Goal: Navigation & Orientation: Find specific page/section

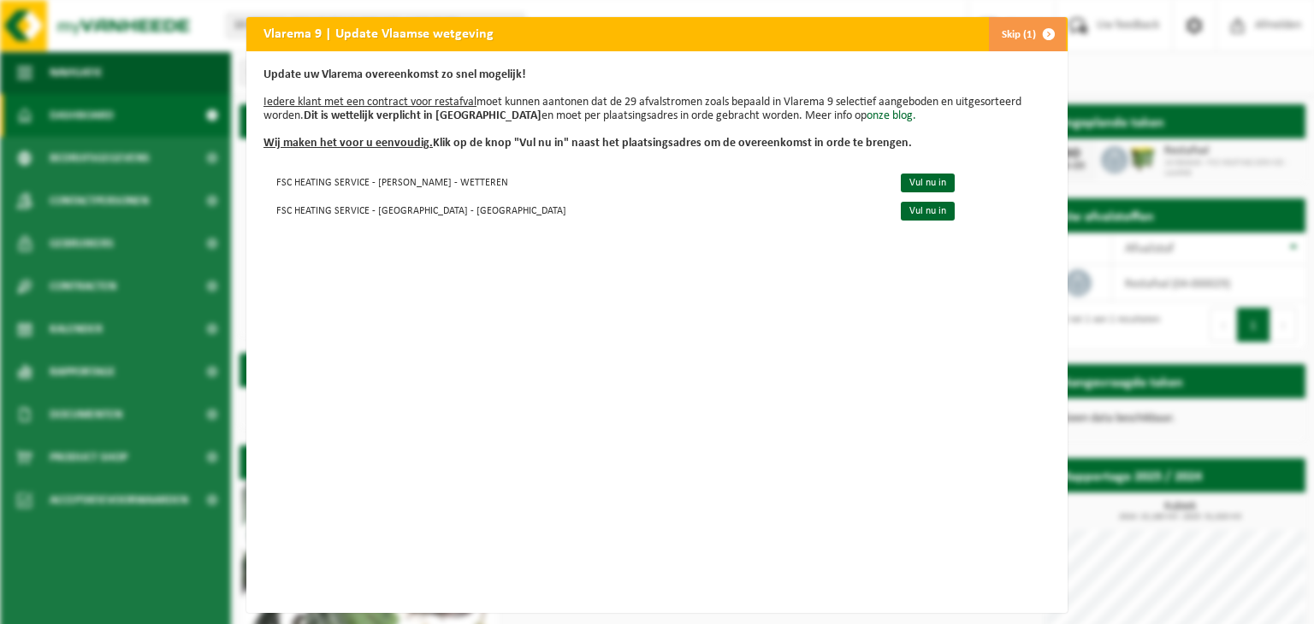
click at [1047, 31] on span "button" at bounding box center [1048, 34] width 34 height 34
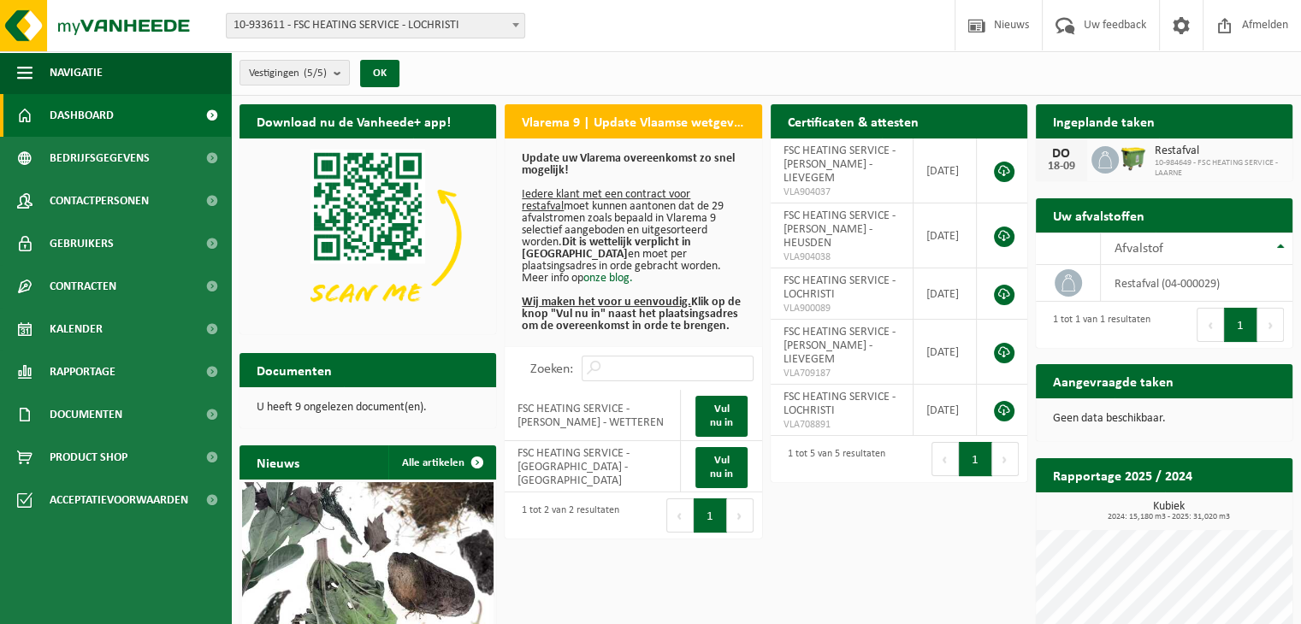
click at [115, 120] on link "Dashboard" at bounding box center [115, 115] width 231 height 43
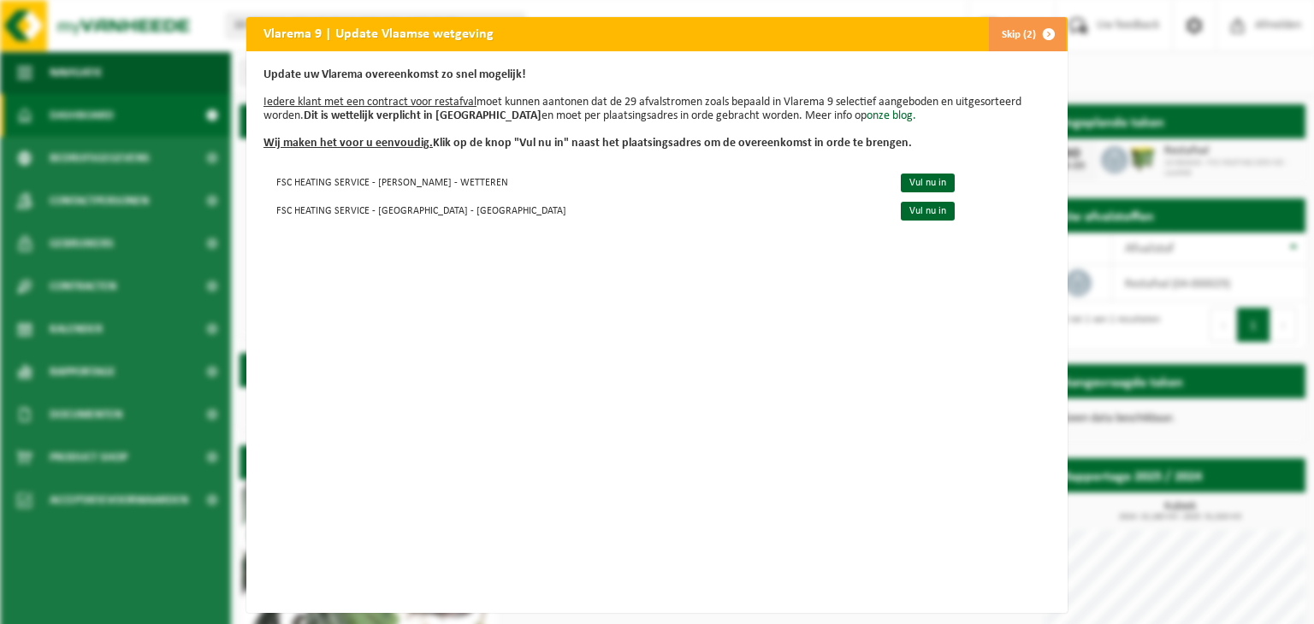
click at [1031, 38] on span "button" at bounding box center [1048, 34] width 34 height 34
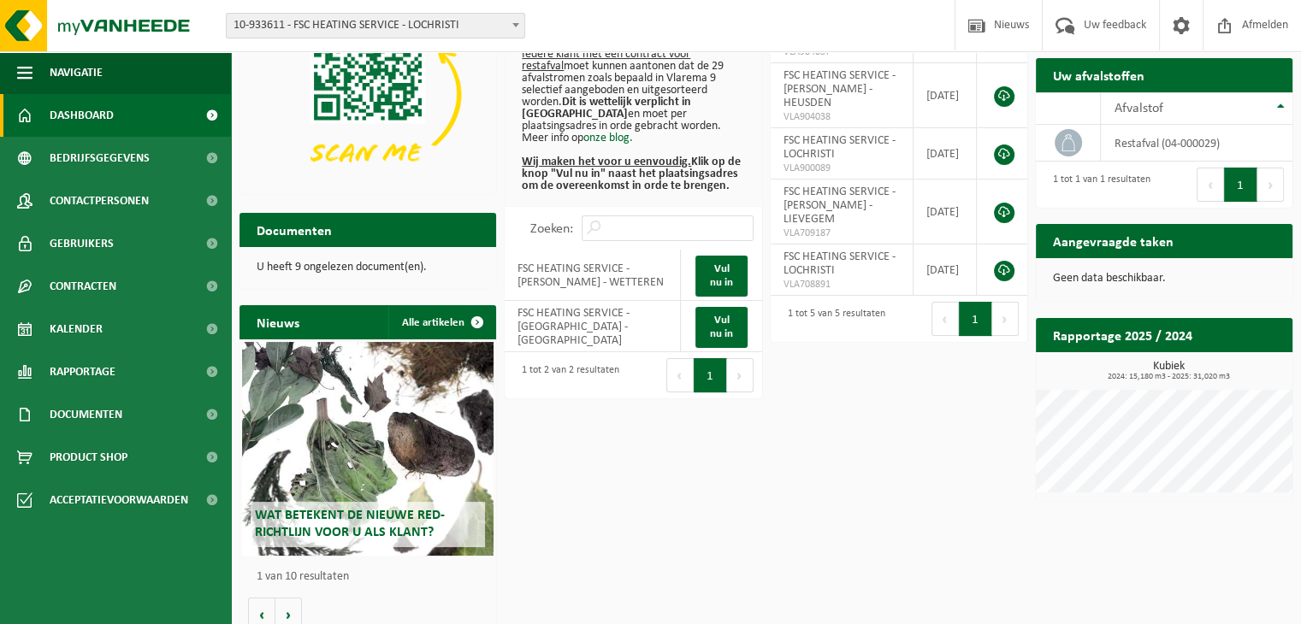
scroll to position [156, 0]
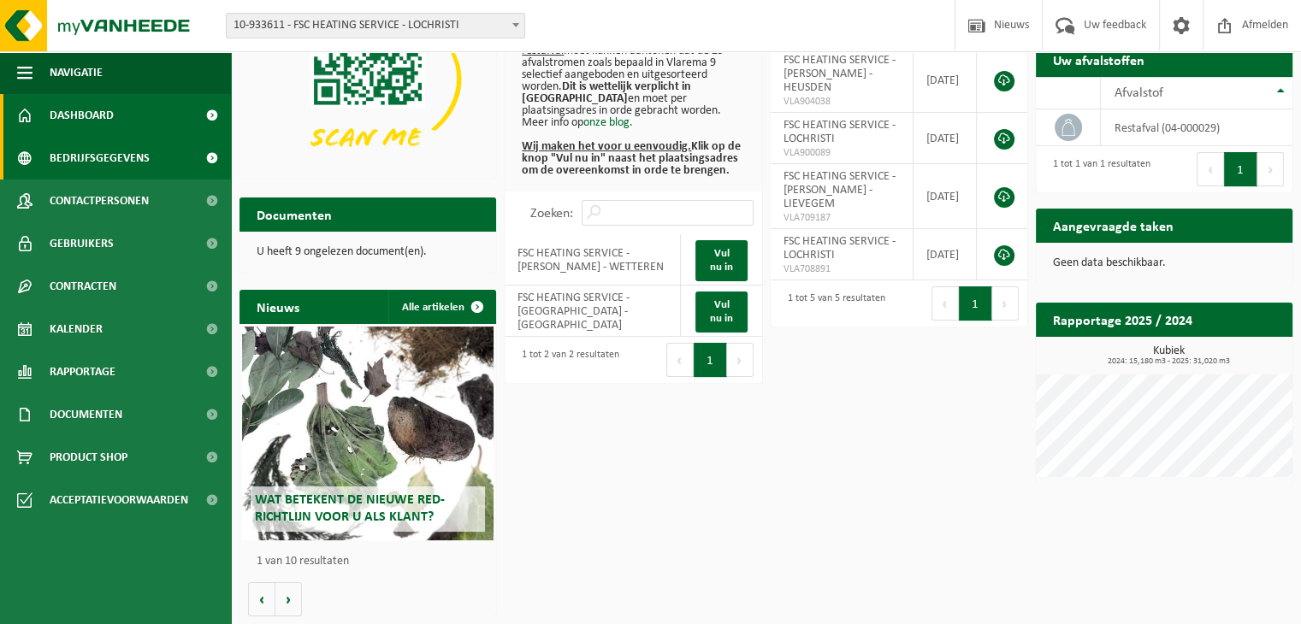
click at [109, 151] on span "Bedrijfsgegevens" at bounding box center [100, 158] width 100 height 43
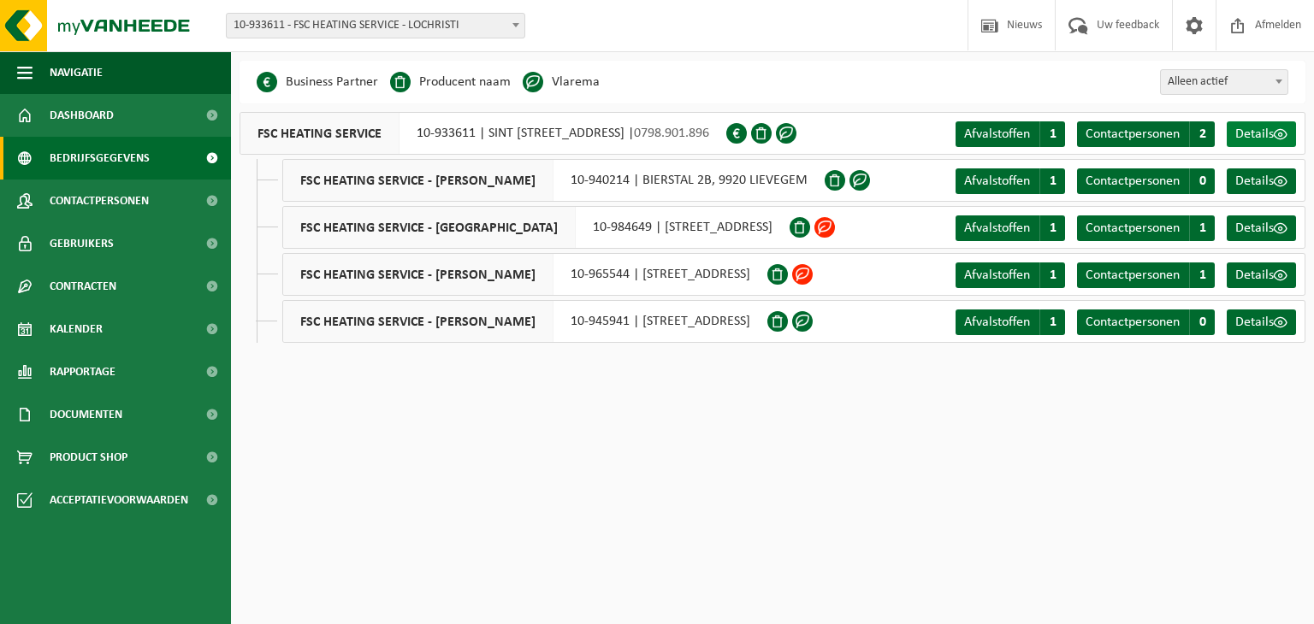
click at [1245, 134] on span "Details" at bounding box center [1254, 134] width 38 height 14
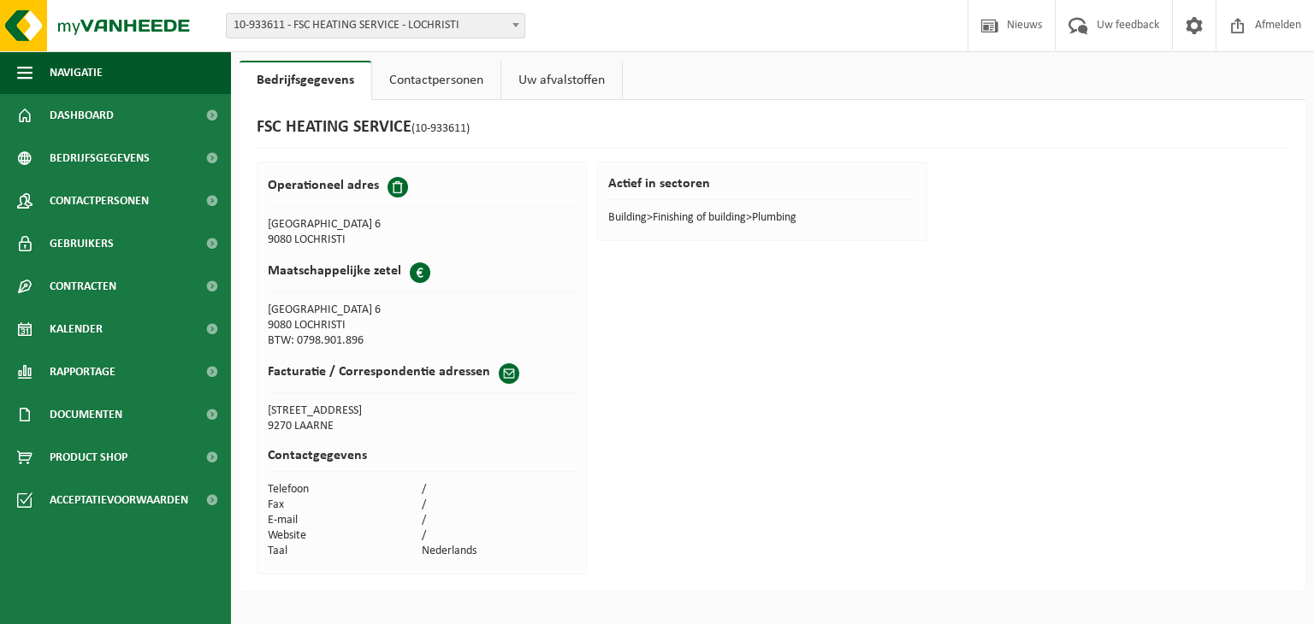
click at [418, 269] on span at bounding box center [420, 273] width 21 height 21
click at [399, 180] on span at bounding box center [397, 187] width 21 height 21
click at [398, 180] on span at bounding box center [397, 187] width 21 height 21
click at [430, 76] on link "Contactpersonen" at bounding box center [436, 80] width 128 height 39
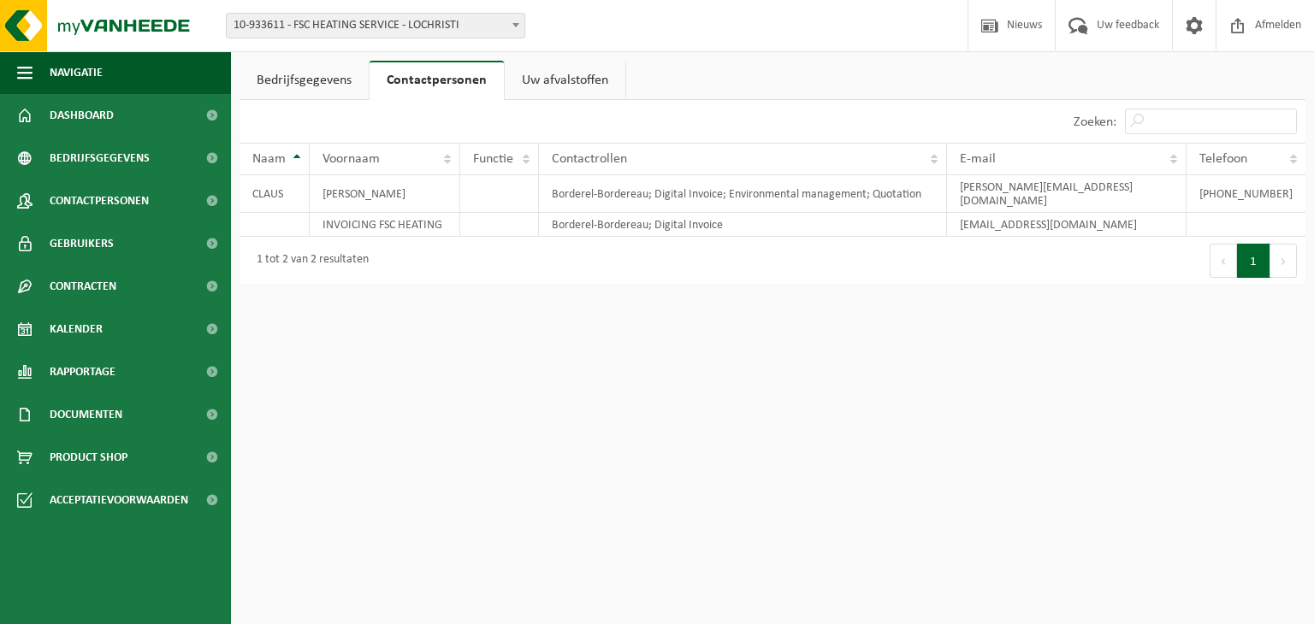
click at [527, 76] on link "Uw afvalstoffen" at bounding box center [565, 80] width 121 height 39
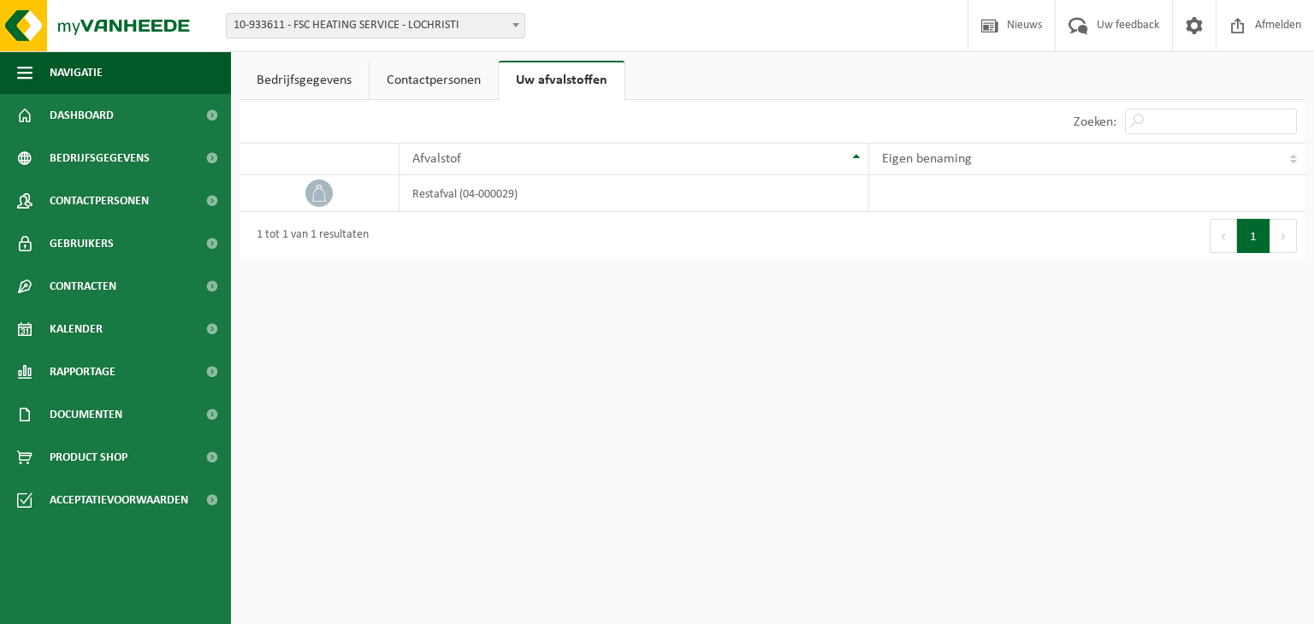
click at [317, 78] on link "Bedrijfsgegevens" at bounding box center [303, 80] width 129 height 39
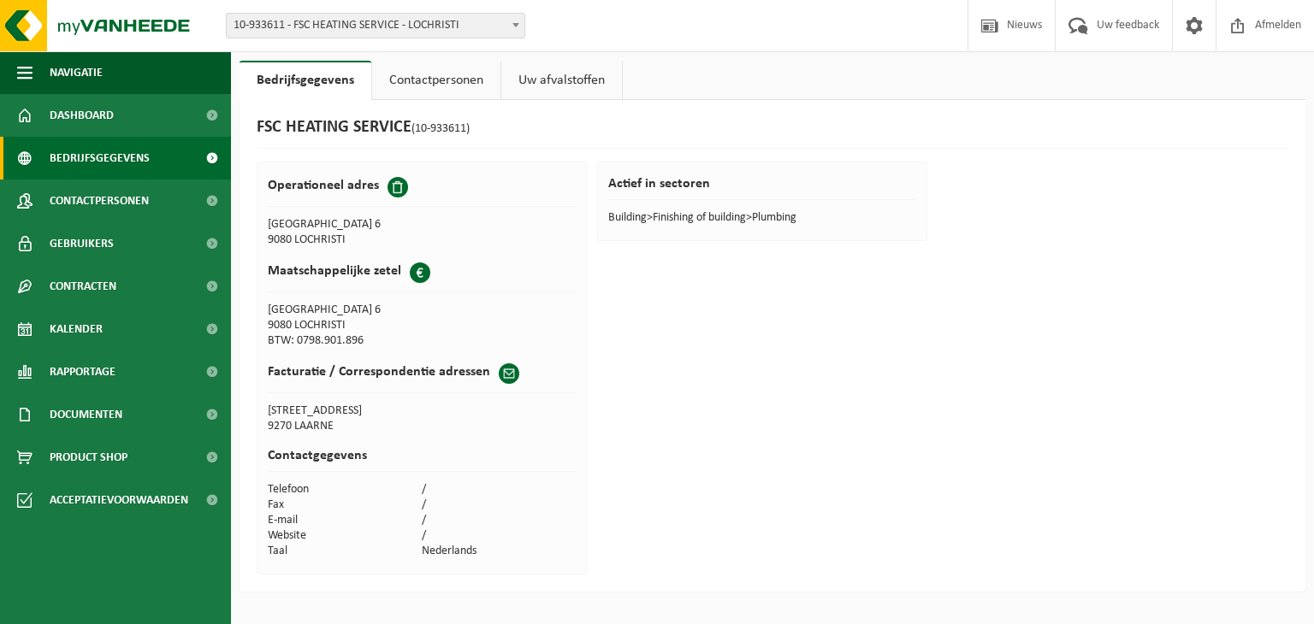
click at [139, 158] on span "Bedrijfsgegevens" at bounding box center [100, 158] width 100 height 43
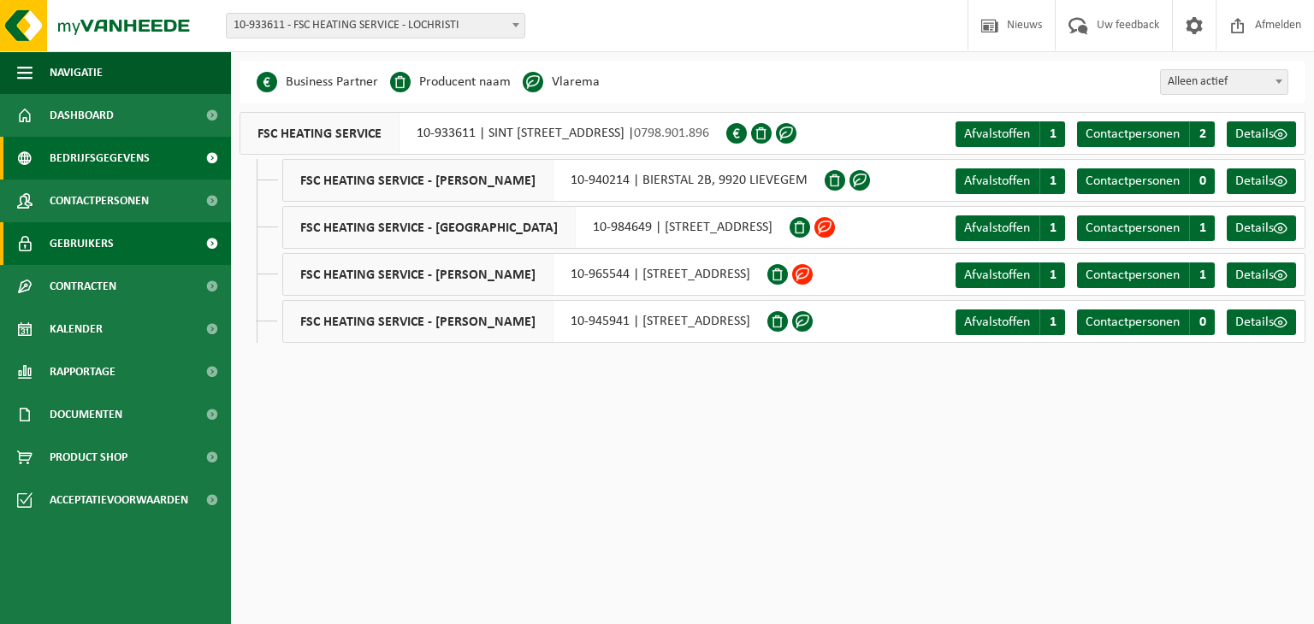
click at [113, 242] on link "Gebruikers" at bounding box center [115, 243] width 231 height 43
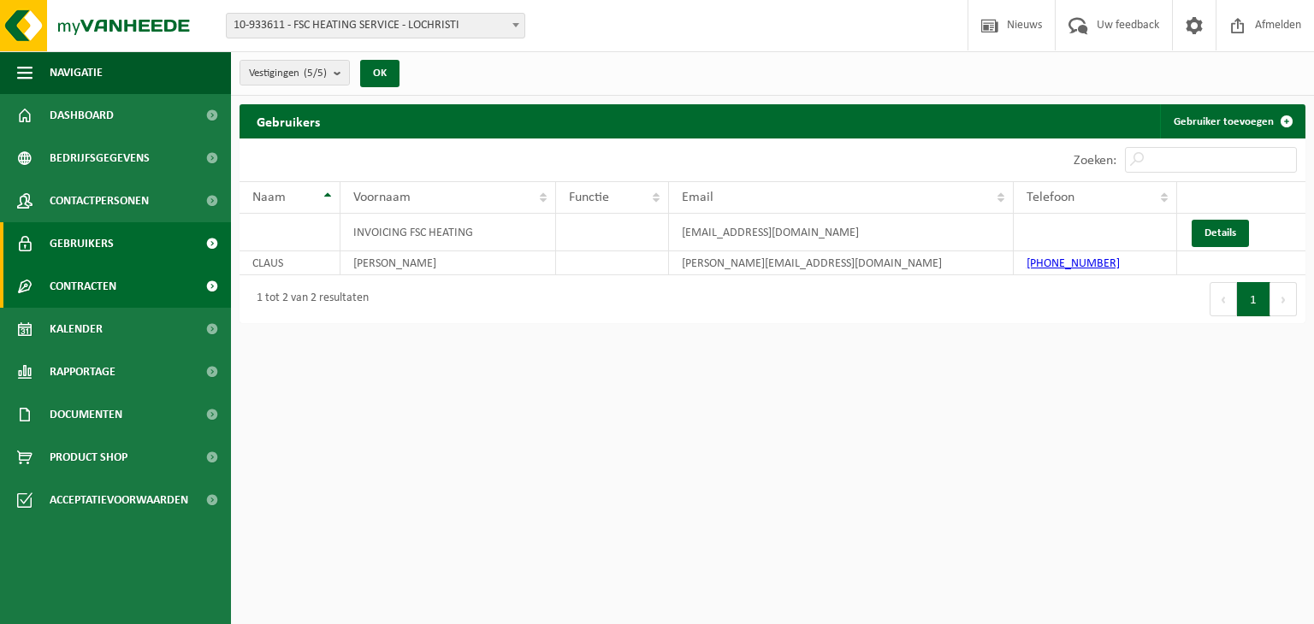
click at [132, 276] on link "Contracten" at bounding box center [115, 286] width 231 height 43
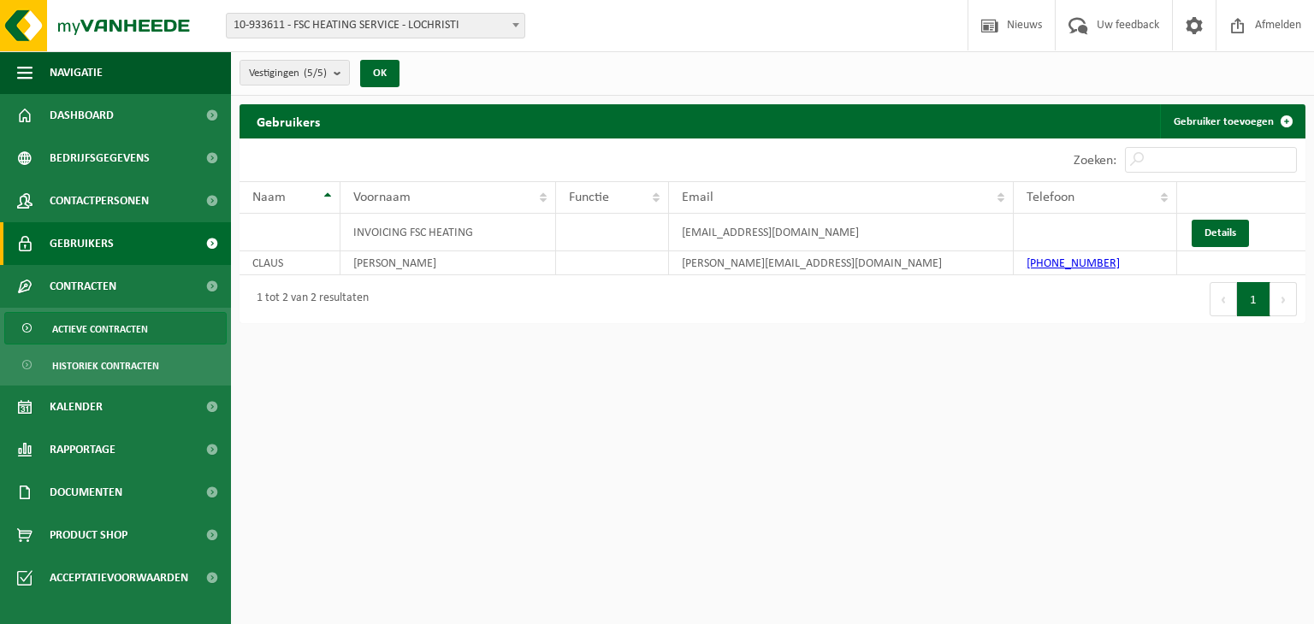
click at [116, 326] on span "Actieve contracten" at bounding box center [100, 329] width 96 height 32
